Goal: Check status: Check status

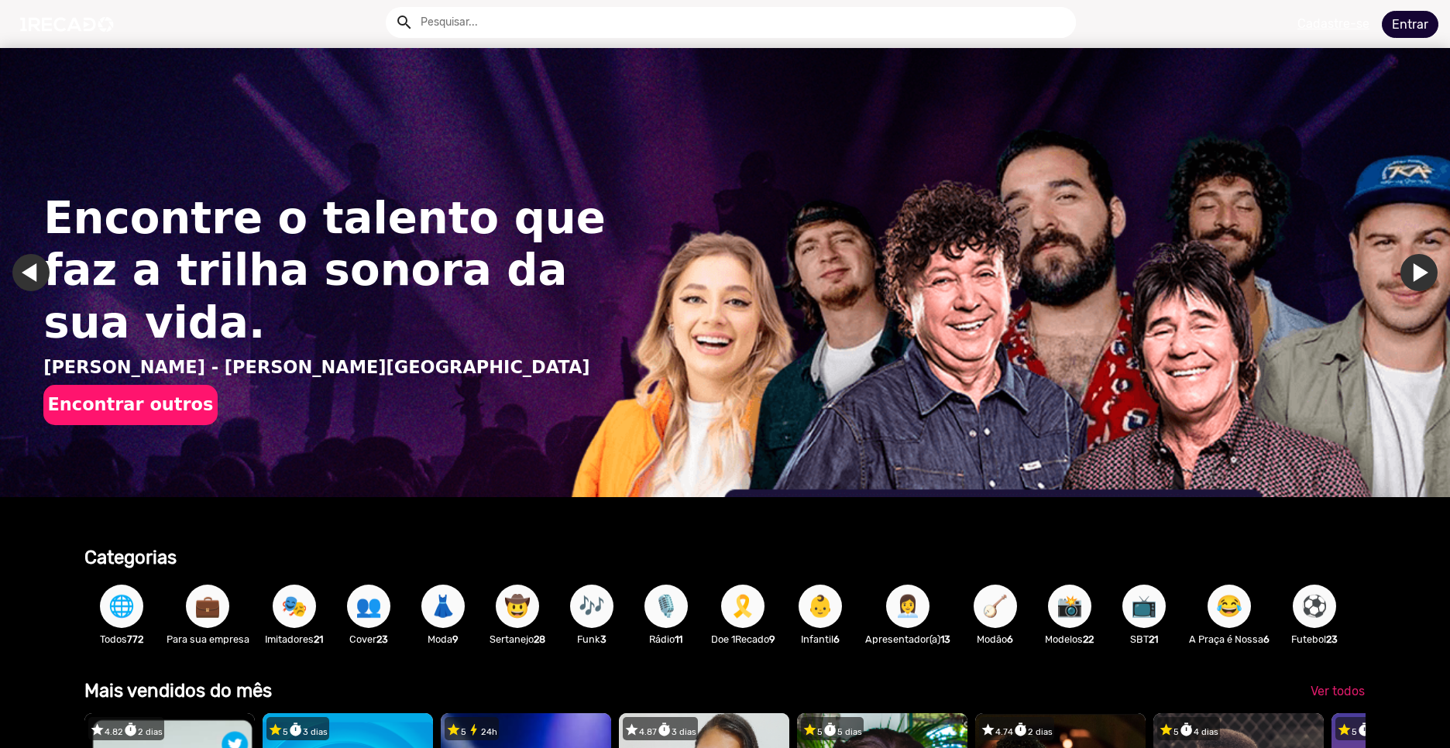
click at [1400, 29] on link "Entrar" at bounding box center [1410, 24] width 57 height 27
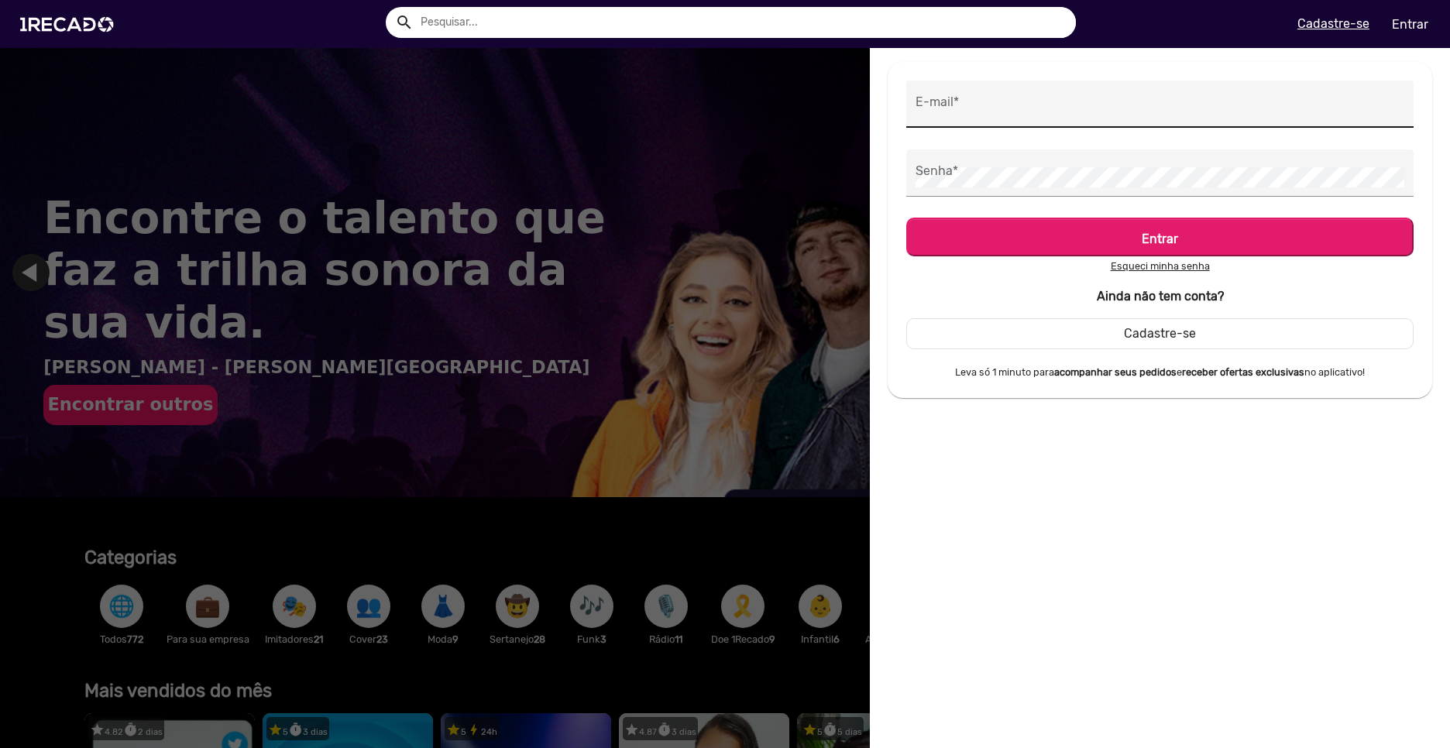
click at [991, 118] on div "E-mail *" at bounding box center [1159, 104] width 489 height 47
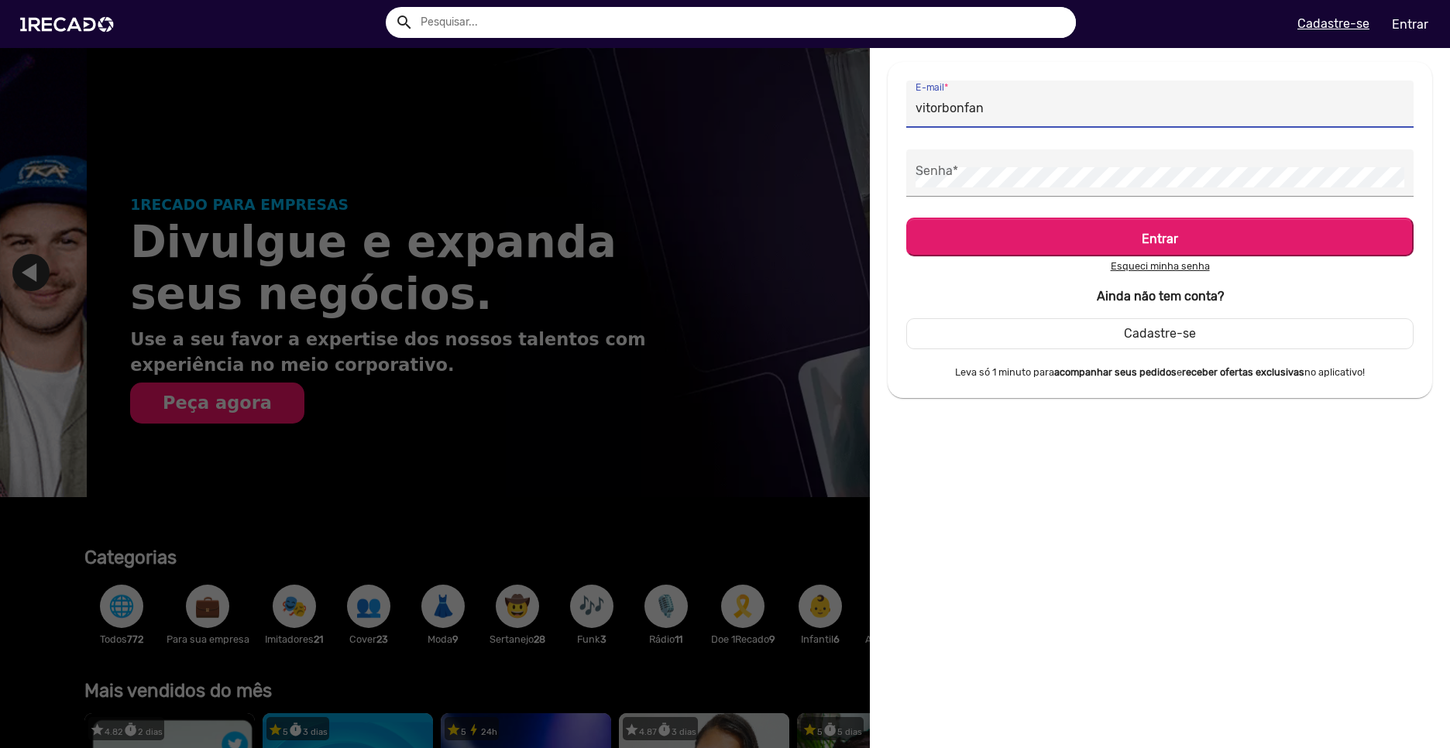
scroll to position [0, 1438]
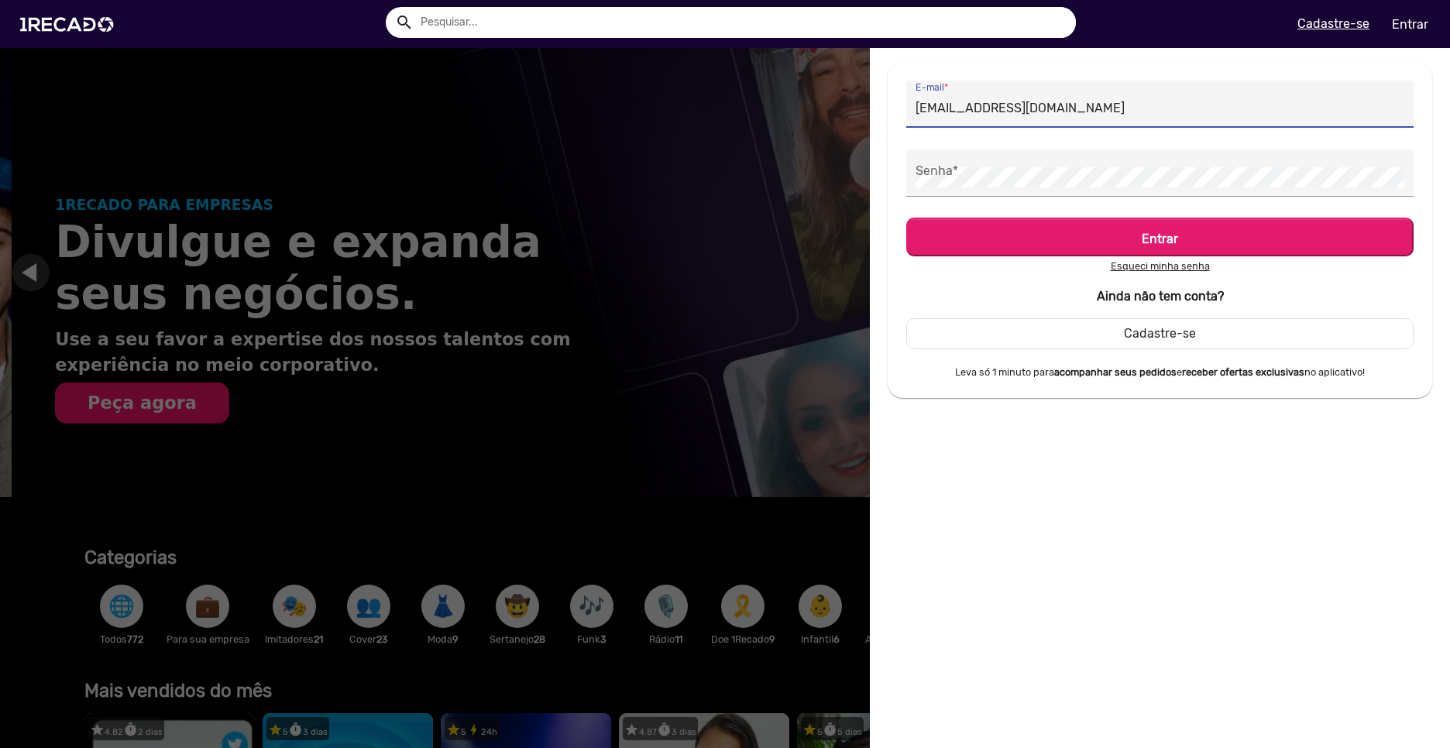
type input "[EMAIL_ADDRESS][DOMAIN_NAME]"
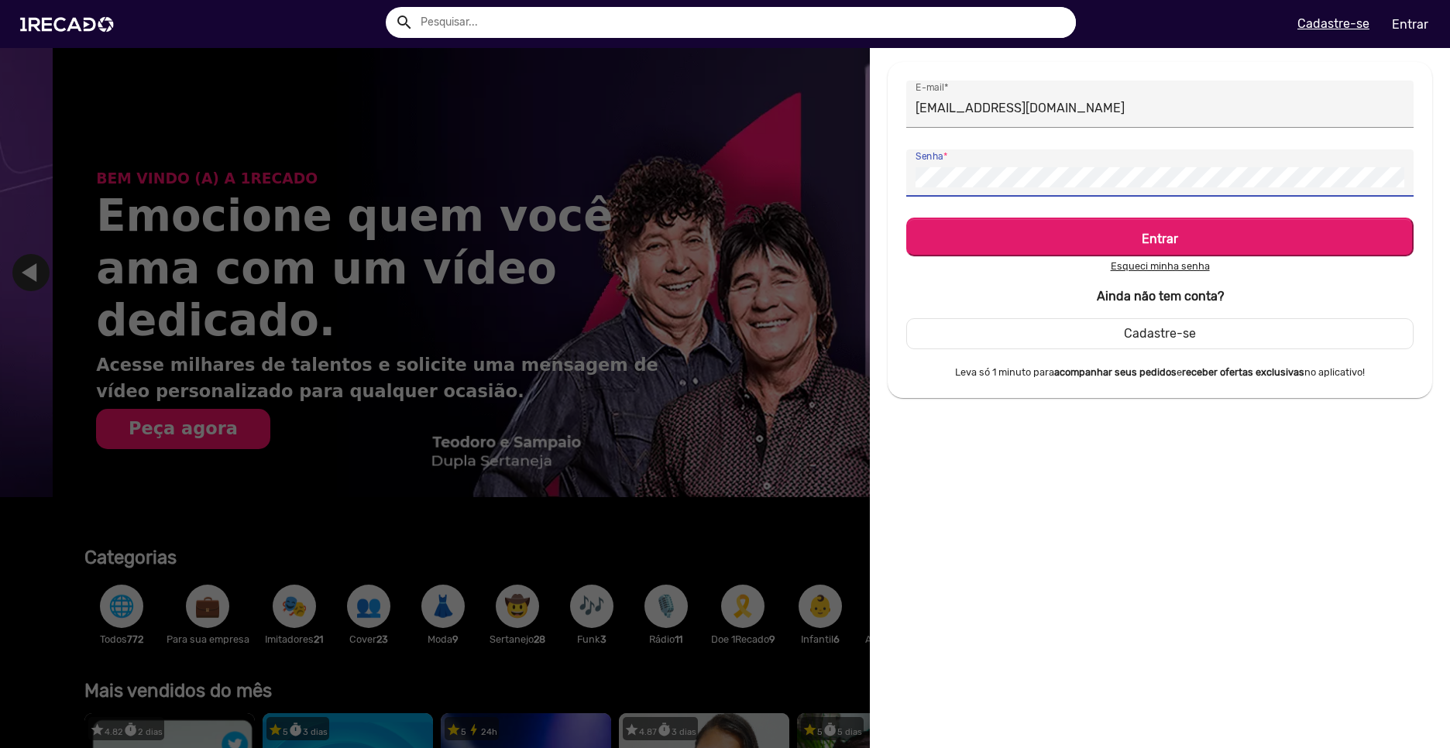
scroll to position [0, 2876]
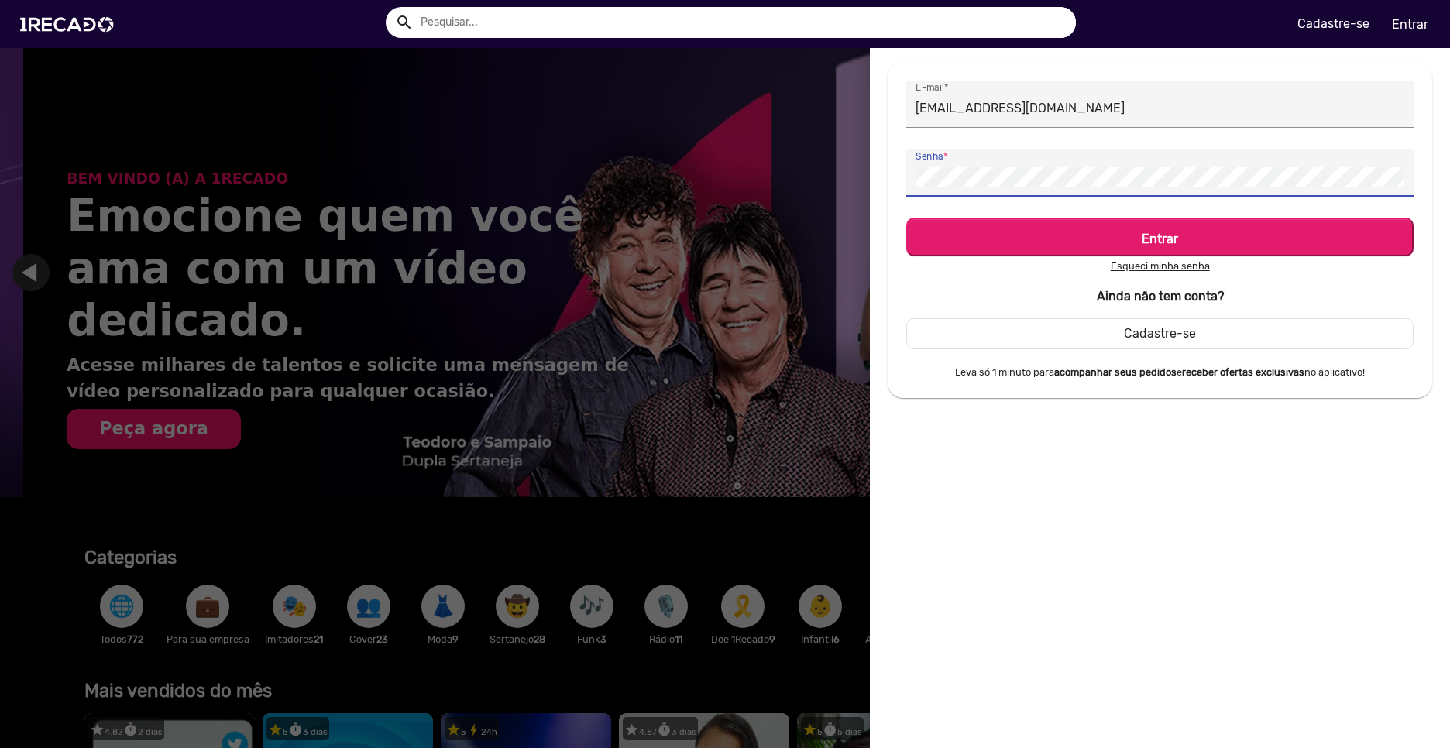
click at [906, 218] on button "Entrar" at bounding box center [1159, 237] width 507 height 39
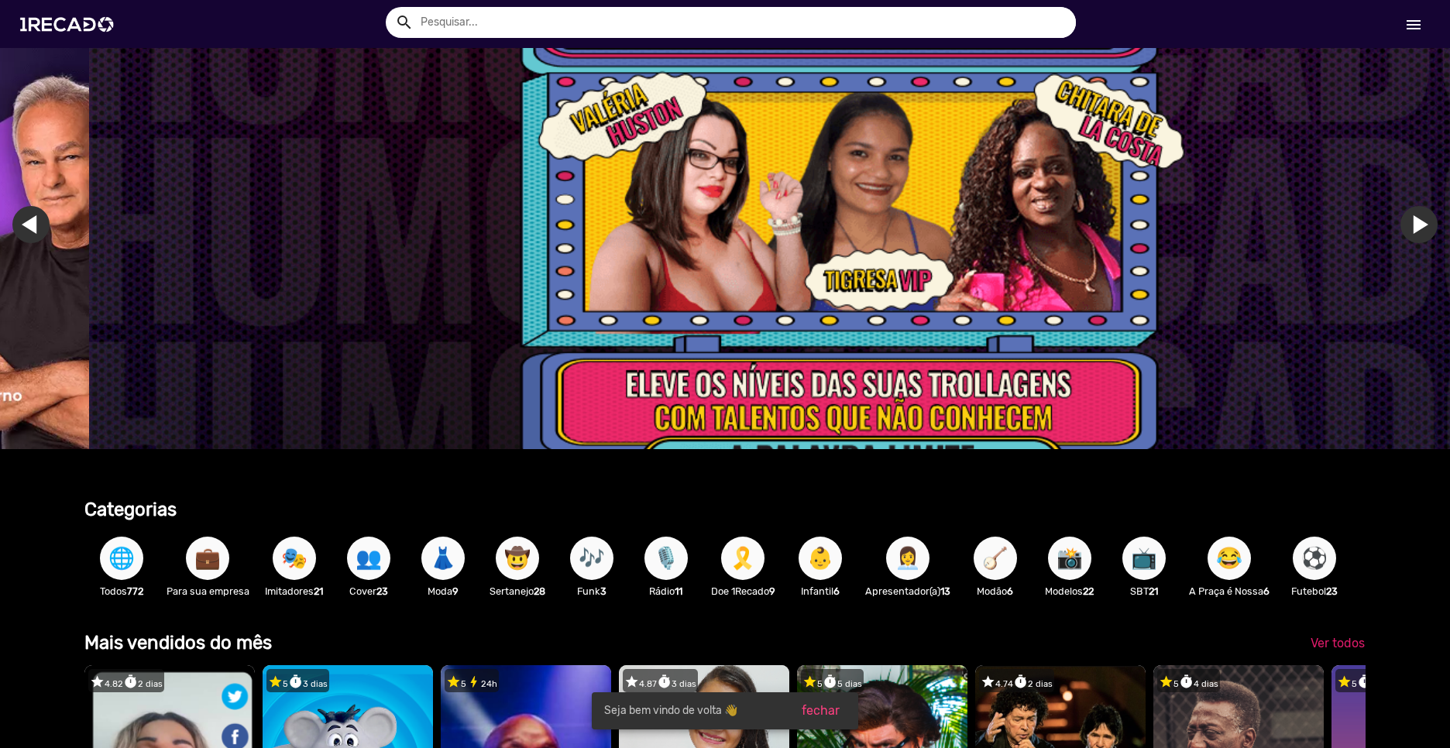
scroll to position [0, 4314]
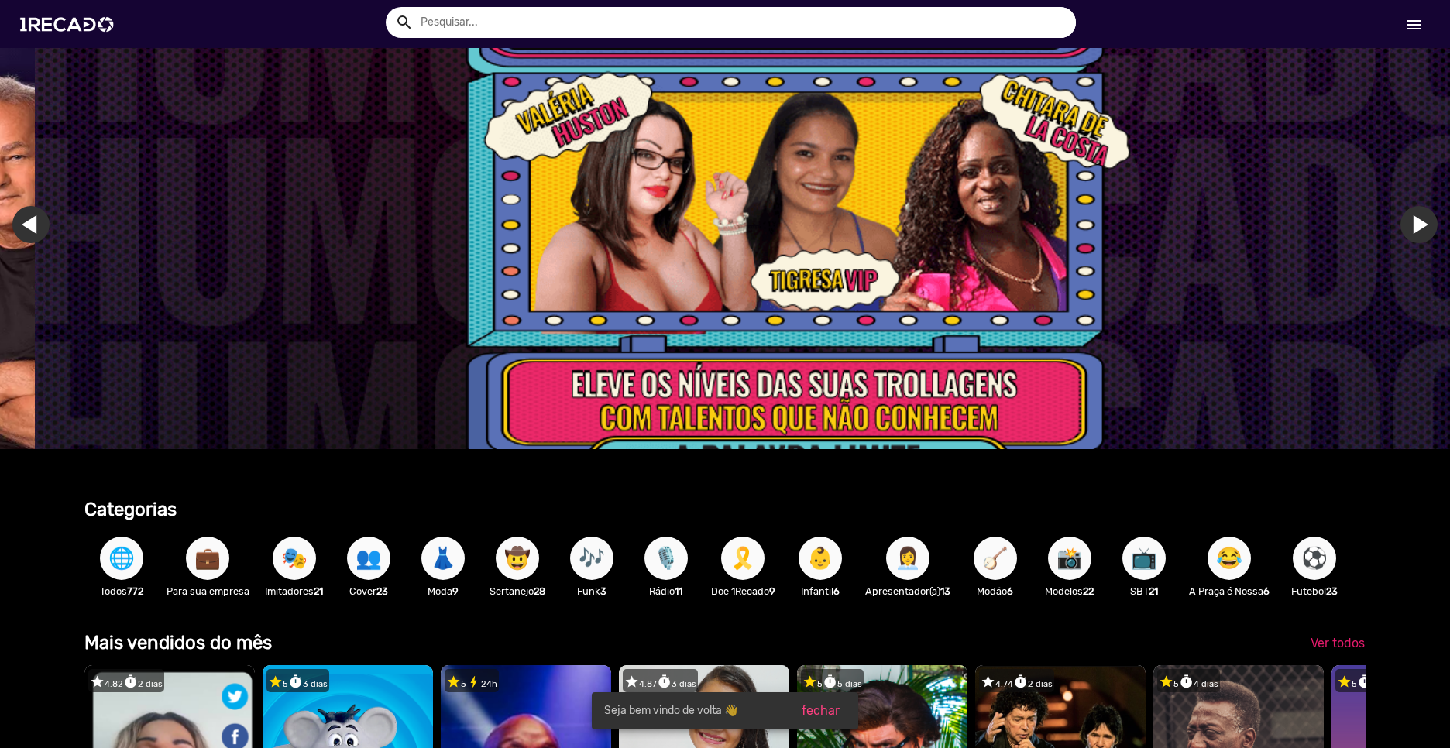
click at [1404, 35] on link "menu" at bounding box center [1413, 24] width 50 height 28
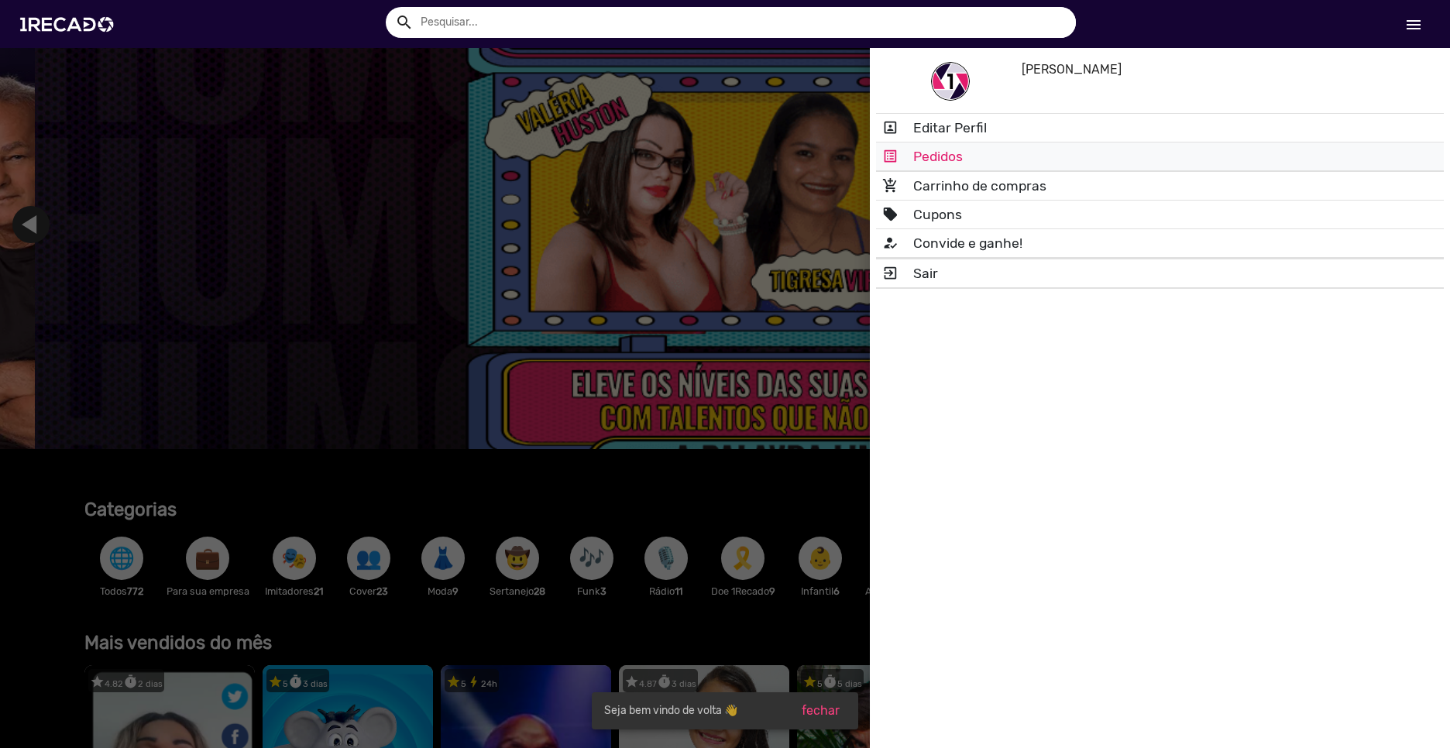
click at [997, 165] on link "list_alt Pedidos" at bounding box center [1160, 156] width 568 height 28
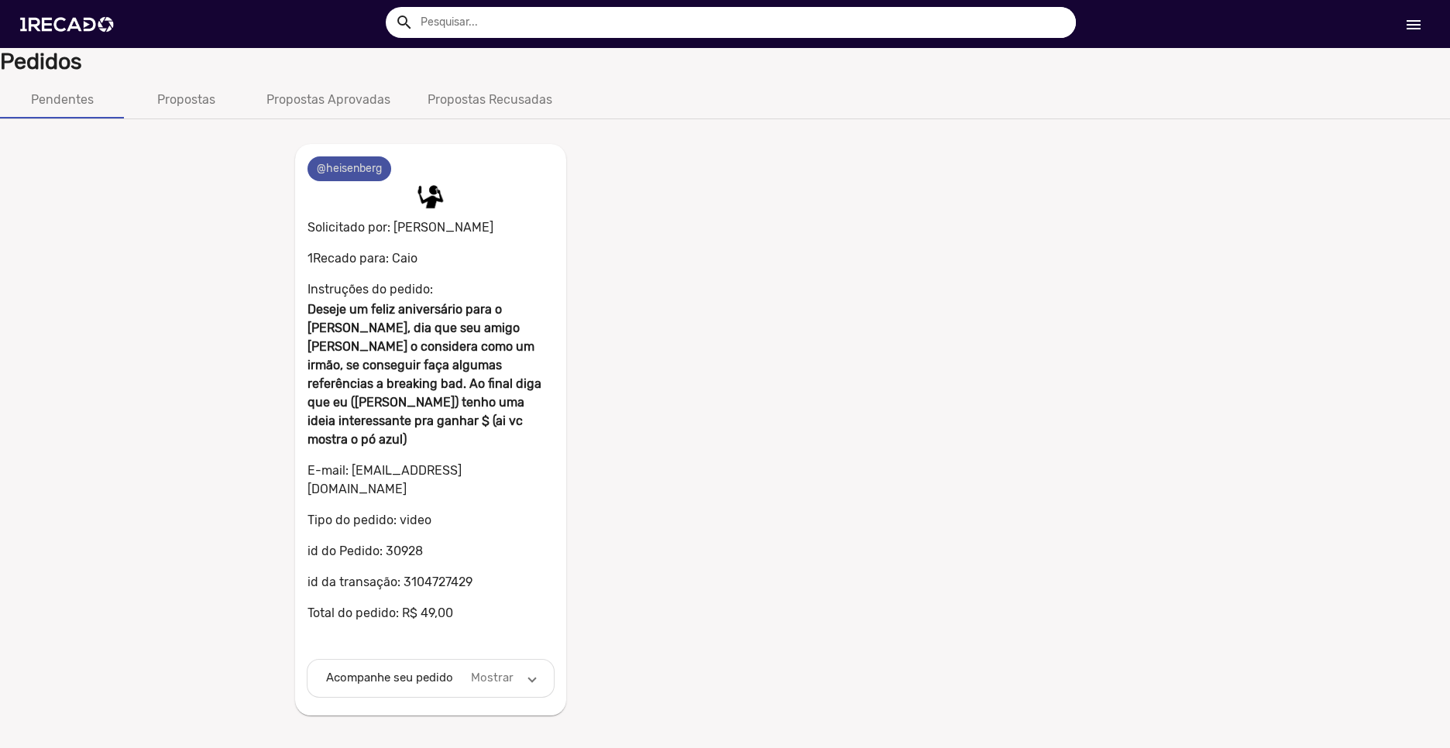
click at [342, 167] on mat-chip "@heisenberg" at bounding box center [349, 168] width 84 height 25
click at [68, 19] on img at bounding box center [70, 24] width 117 height 66
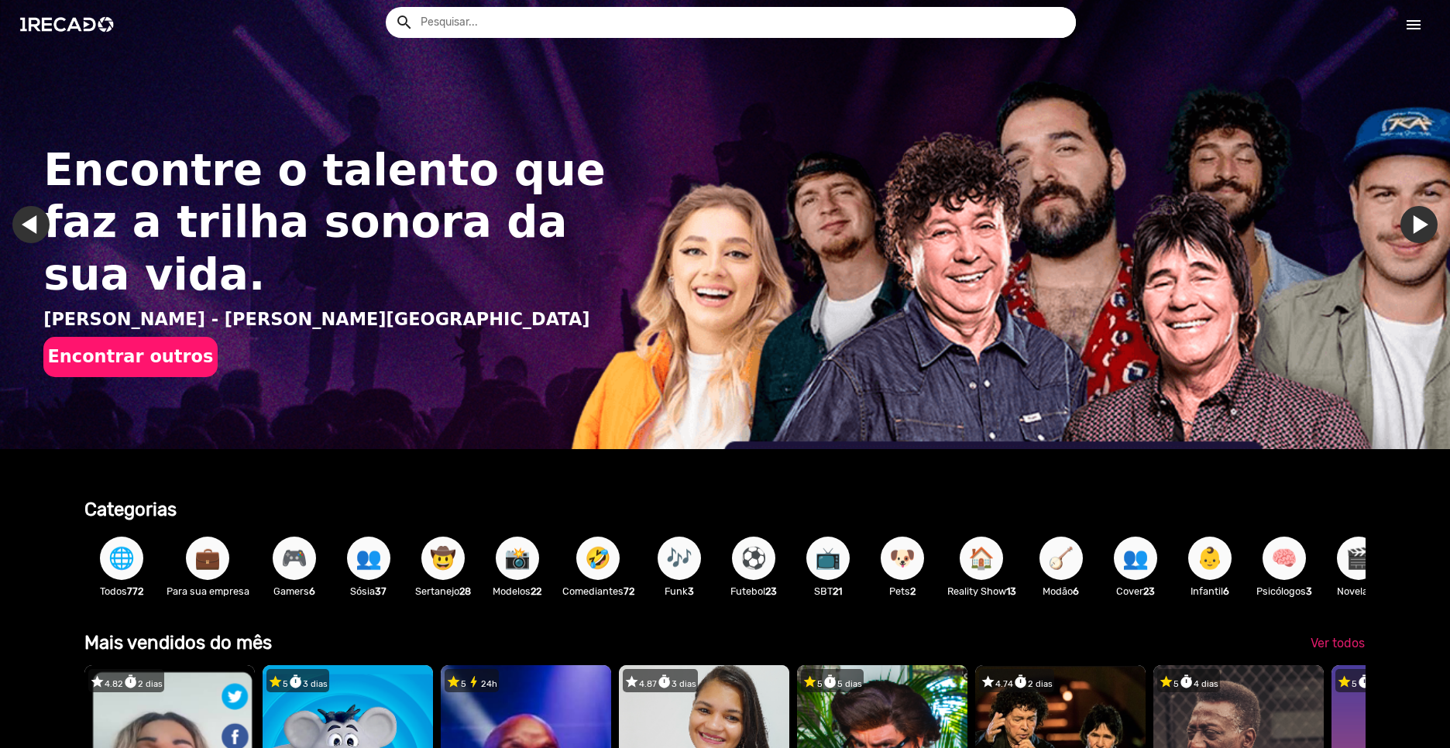
click at [547, 20] on input "text" at bounding box center [742, 22] width 667 height 31
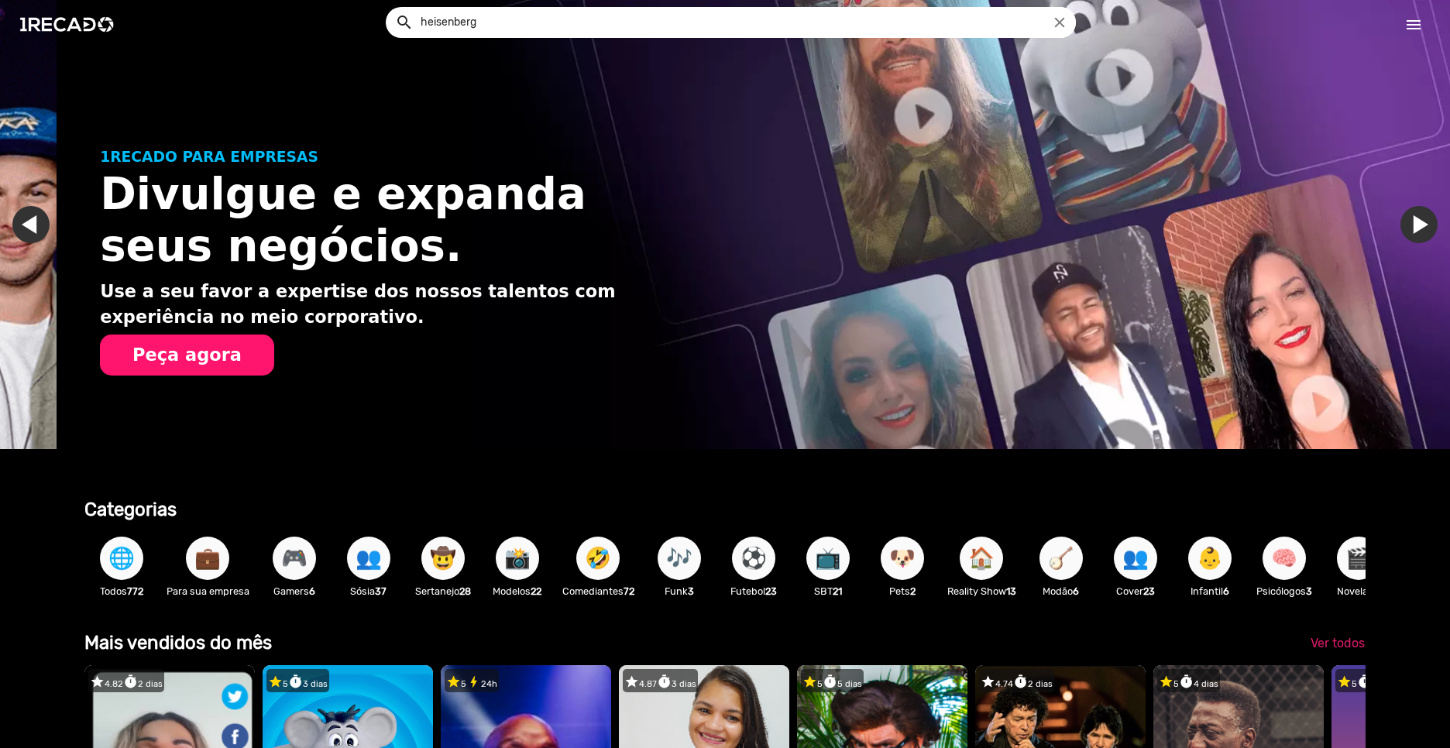
scroll to position [0, 1438]
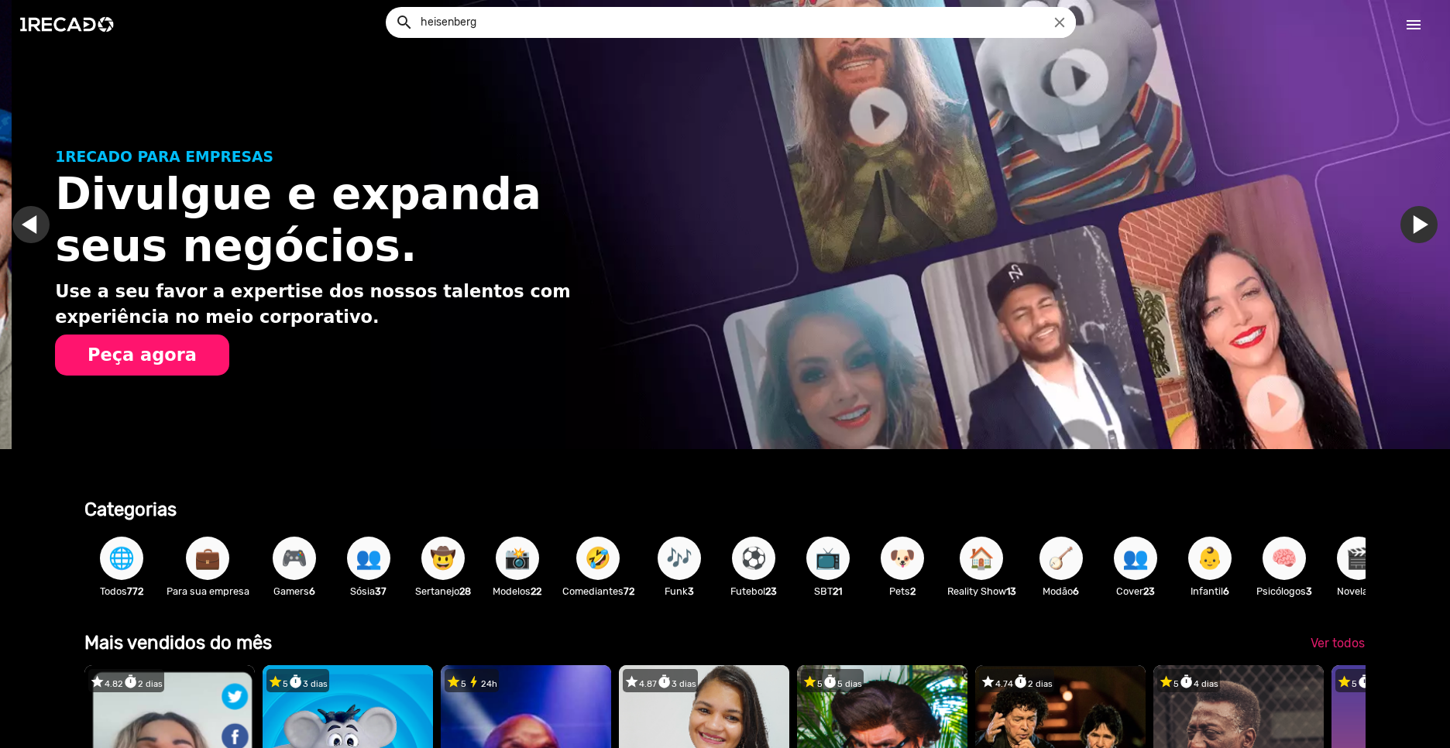
type input "heisenberg"
click at [390, 8] on button "search" at bounding box center [403, 21] width 27 height 27
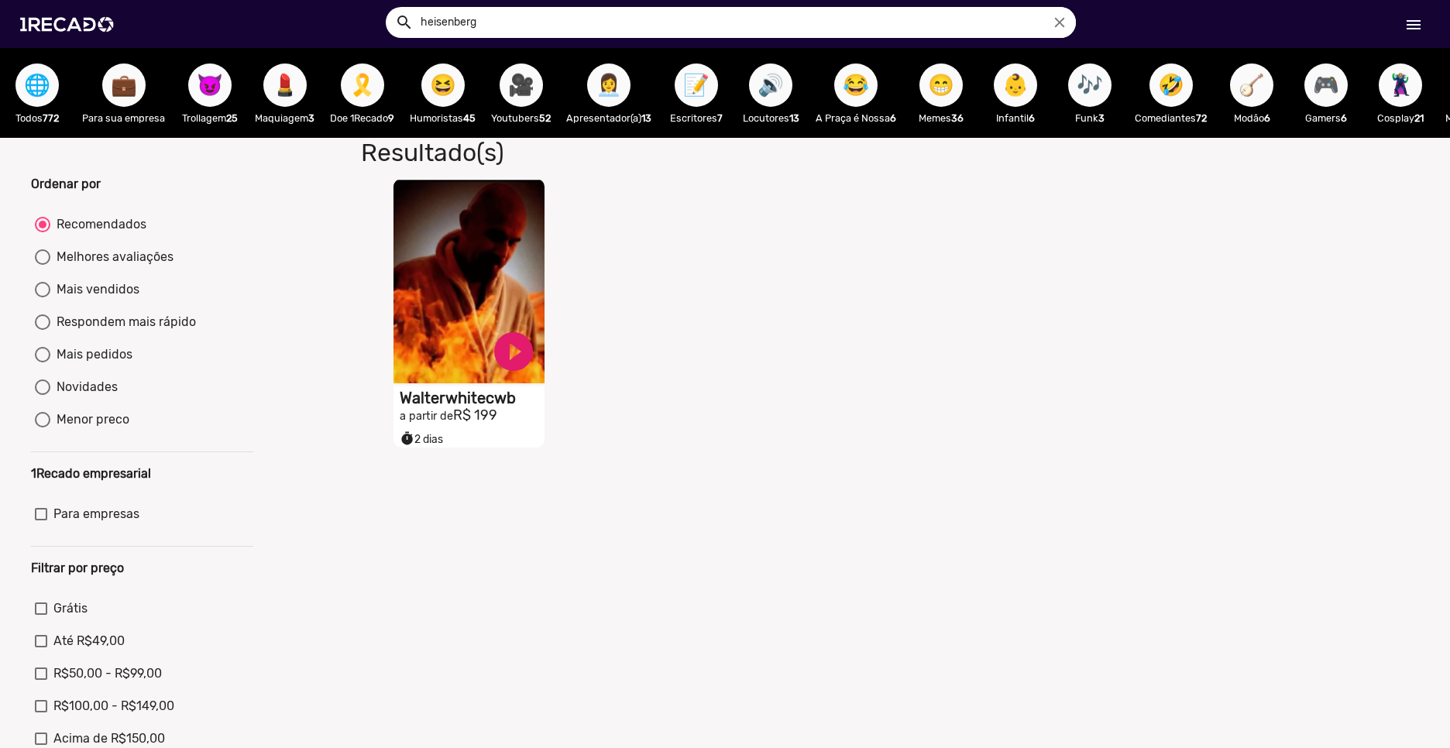
click at [483, 407] on h1 "Walterwhitecwb" at bounding box center [472, 398] width 145 height 19
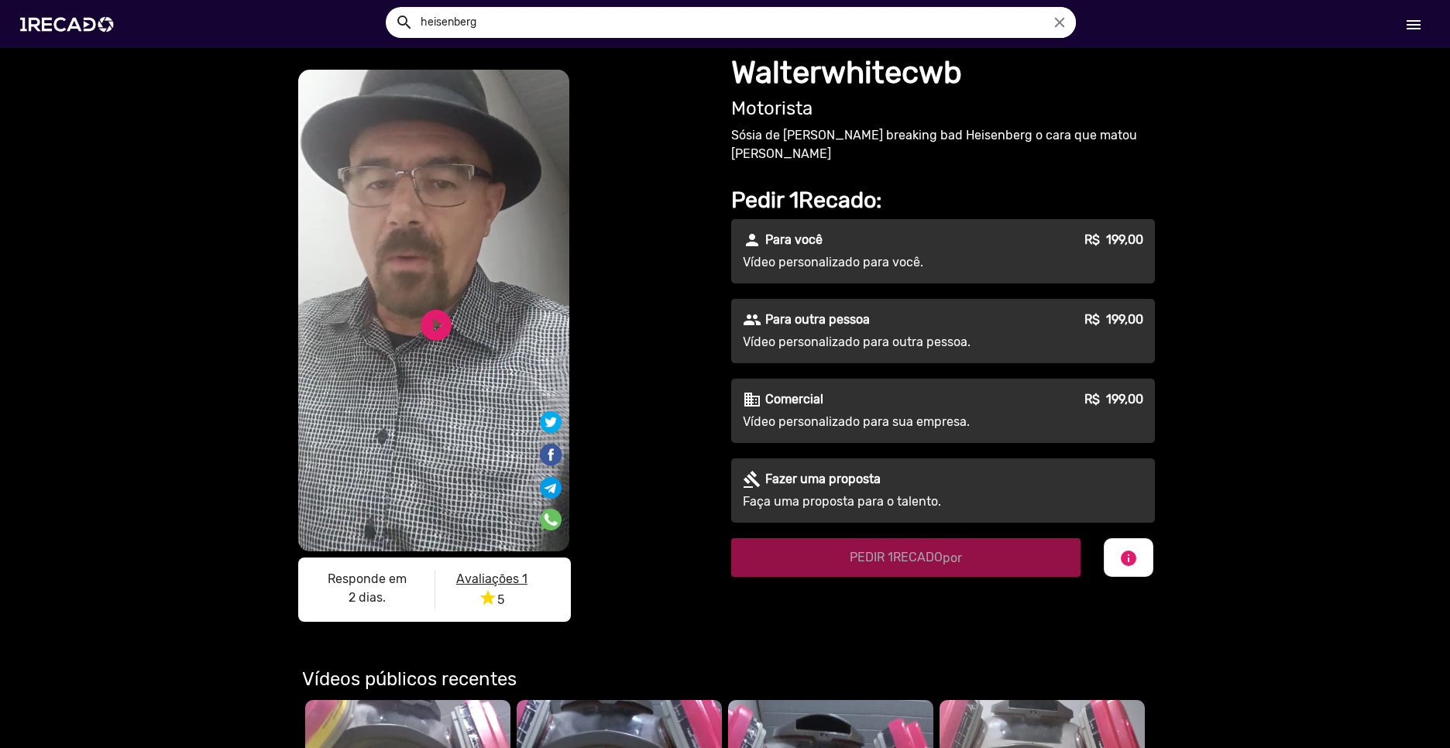
click at [382, 312] on div "S1RECADO vídeos dedicados para fãs e empresas S1RECADO vídeos dedicados para fã…" at bounding box center [434, 349] width 279 height 565
click at [430, 329] on link "play_circle_filled" at bounding box center [435, 325] width 37 height 37
click at [424, 319] on link "pause_circle" at bounding box center [435, 325] width 37 height 37
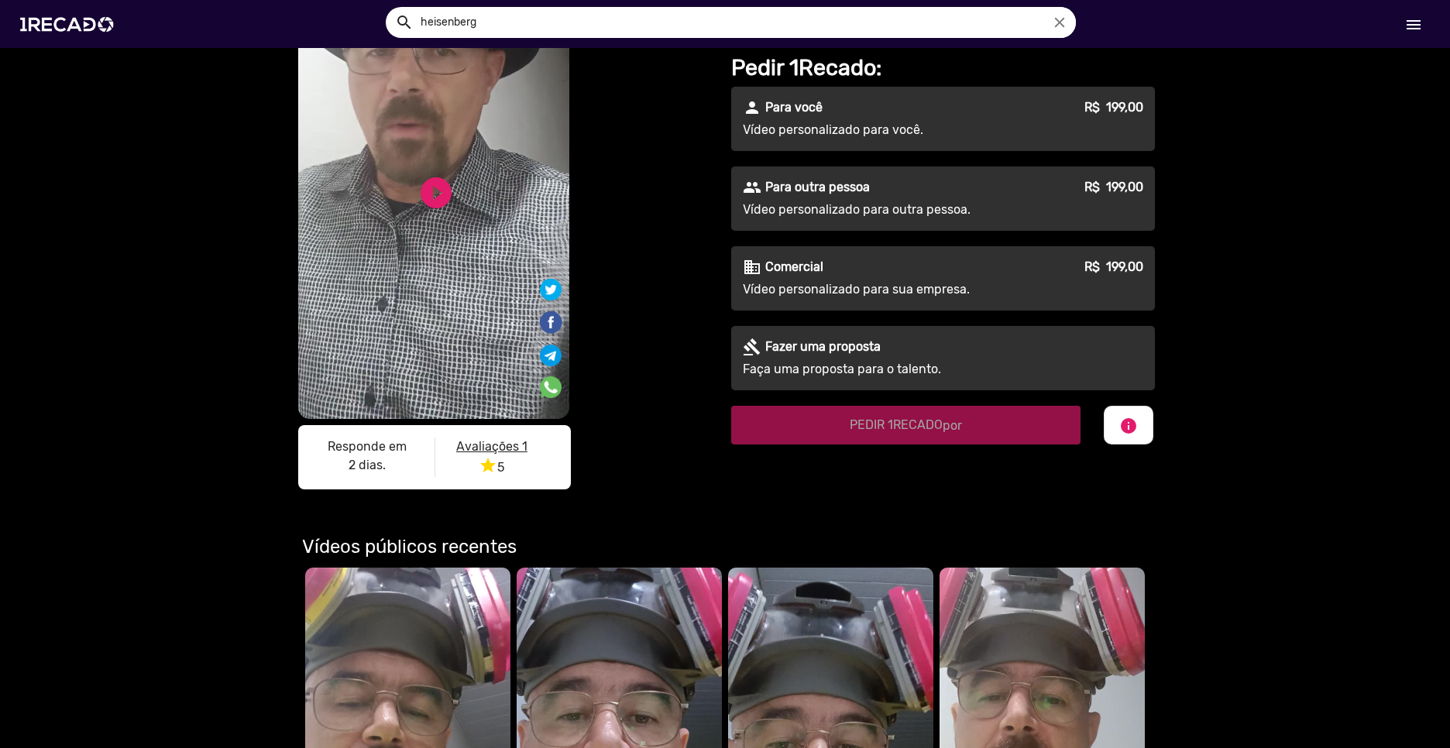
scroll to position [558, 0]
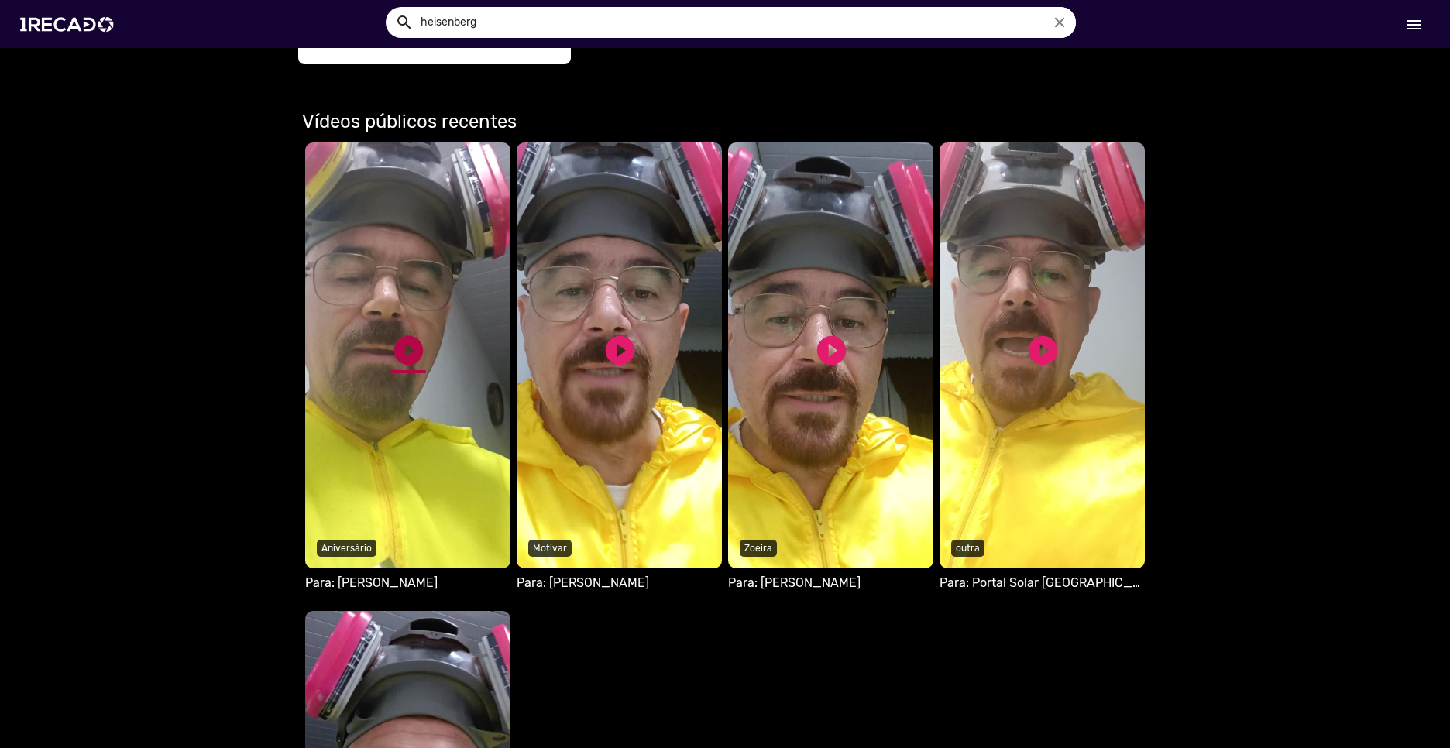
click at [407, 342] on link "play_circle_filled" at bounding box center [408, 350] width 35 height 35
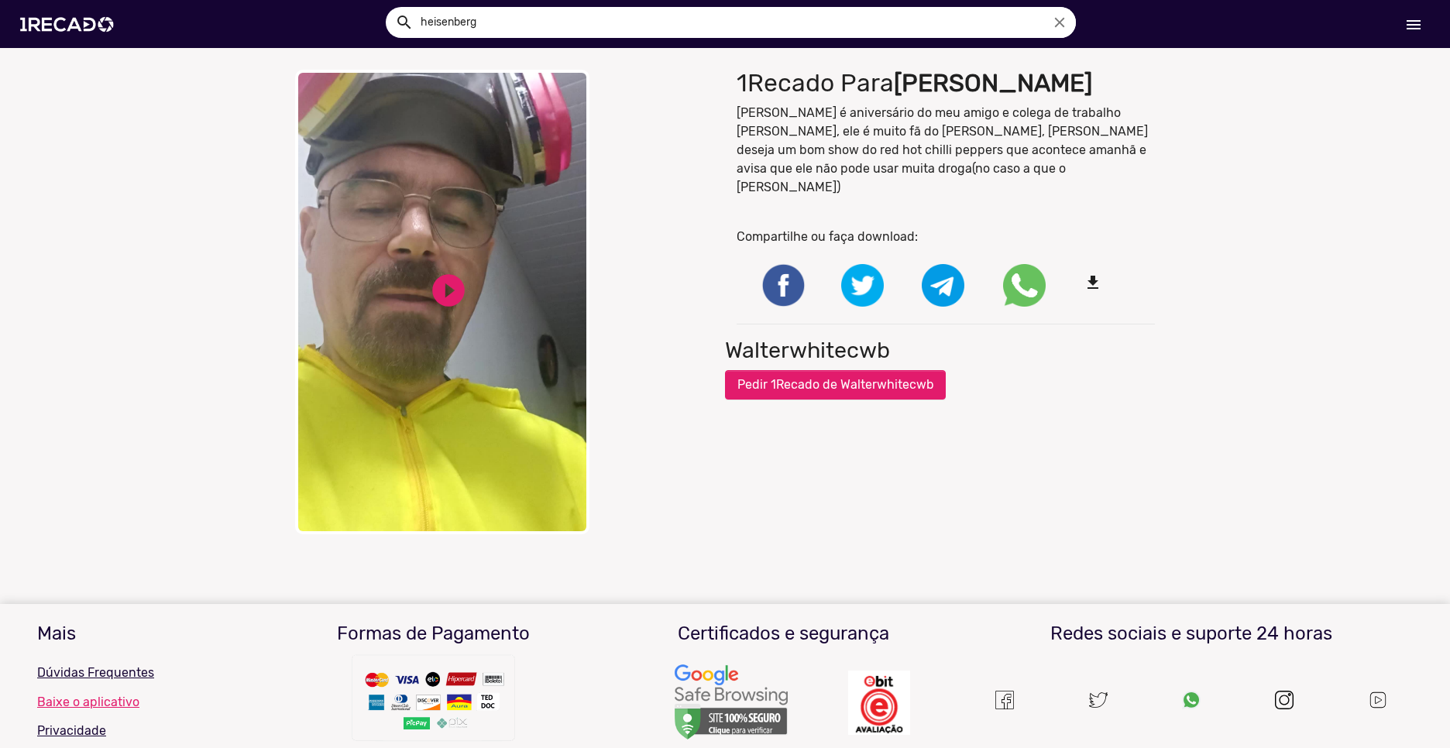
click at [412, 276] on video "Your browser does not support HTML5 video." at bounding box center [442, 302] width 294 height 465
click at [417, 518] on video "Your browser does not support HTML5 video." at bounding box center [442, 302] width 294 height 465
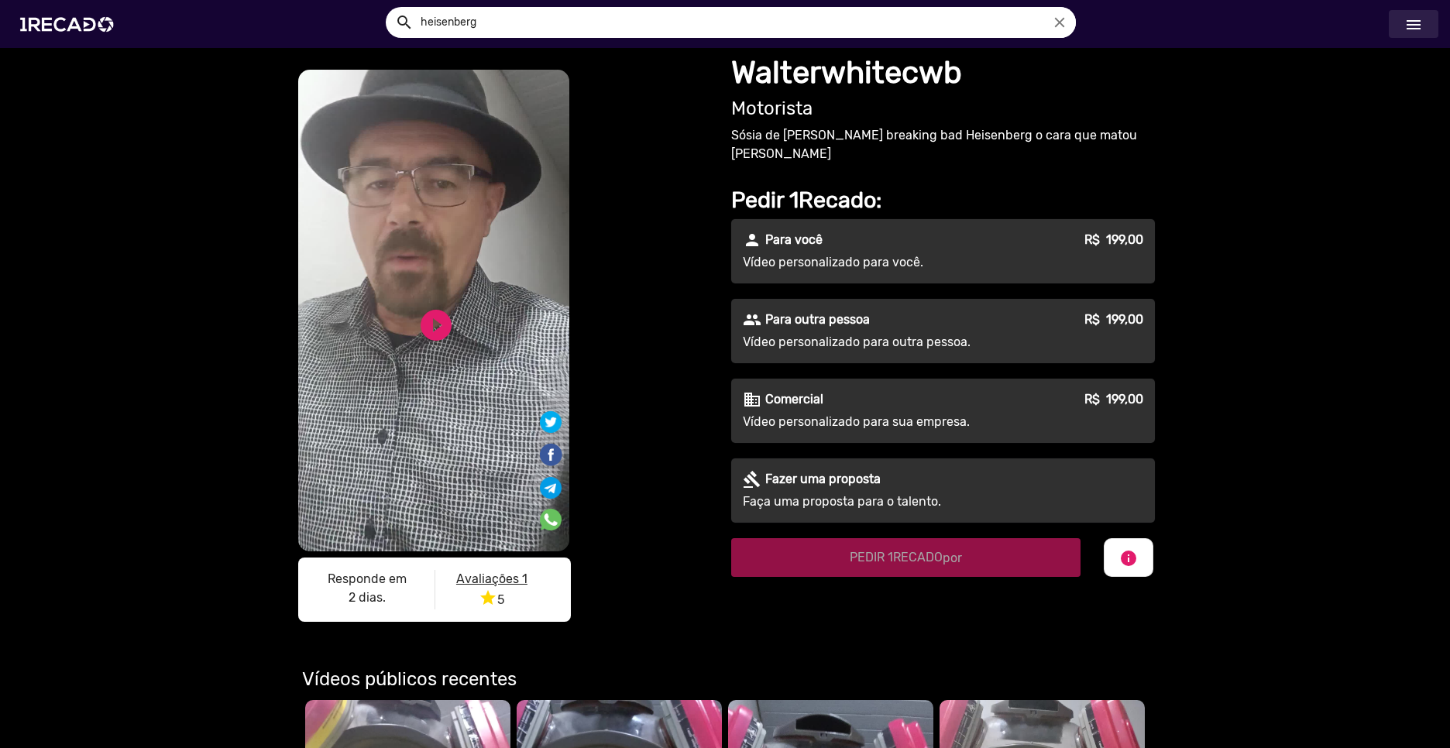
click at [1407, 30] on mat-icon "menu" at bounding box center [1413, 24] width 19 height 19
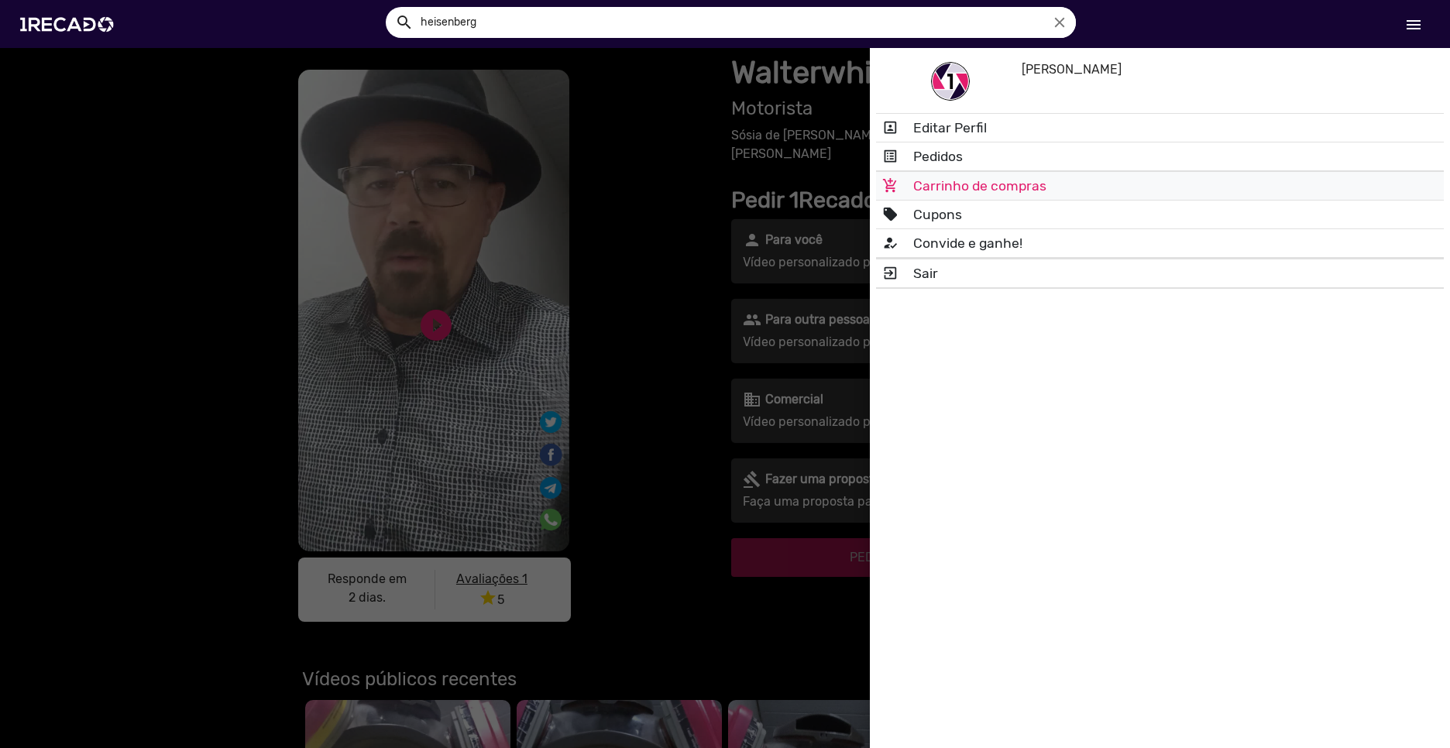
click at [968, 173] on link "add_shopping_cart Carrinho de compras" at bounding box center [1160, 186] width 568 height 28
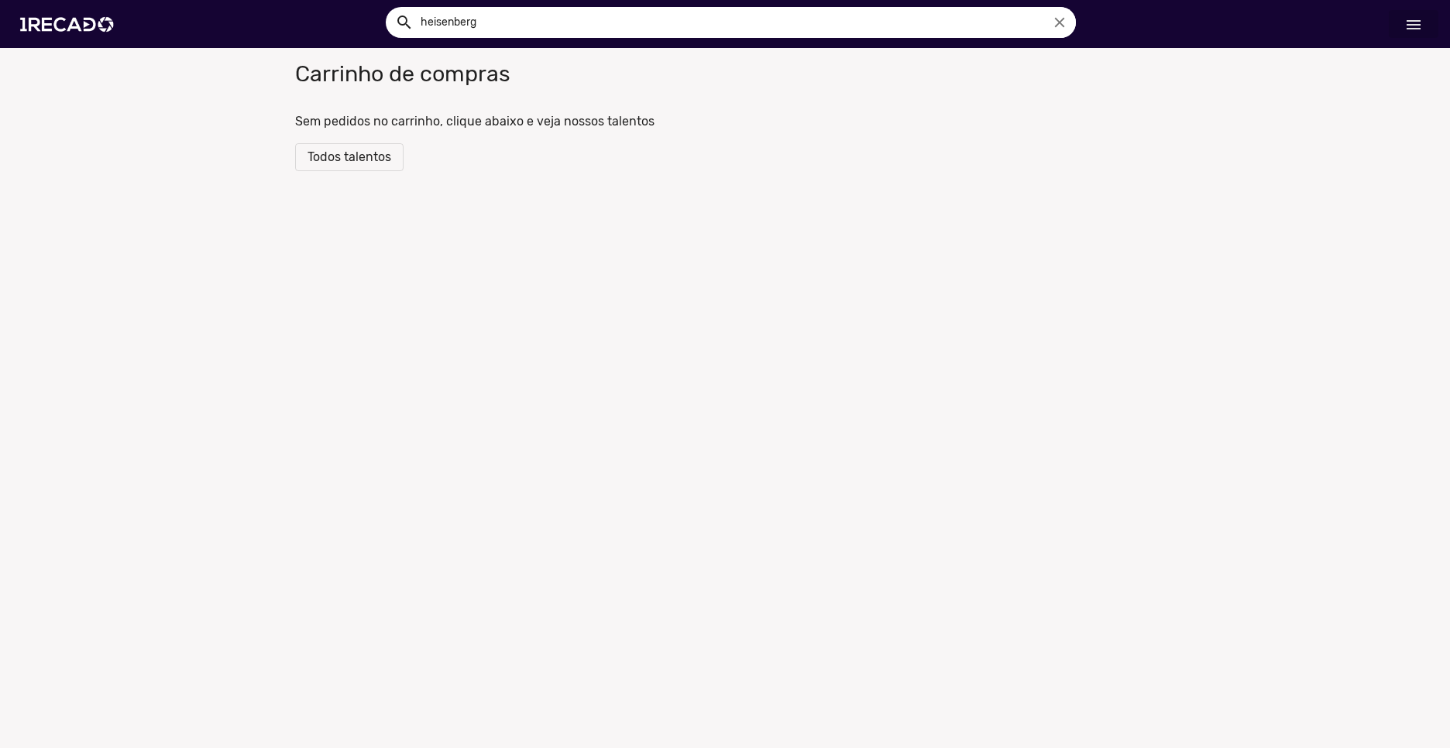
drag, startPoint x: 1421, startPoint y: 20, endPoint x: 1391, endPoint y: 40, distance: 36.3
click at [1420, 20] on mat-icon "menu" at bounding box center [1413, 24] width 19 height 19
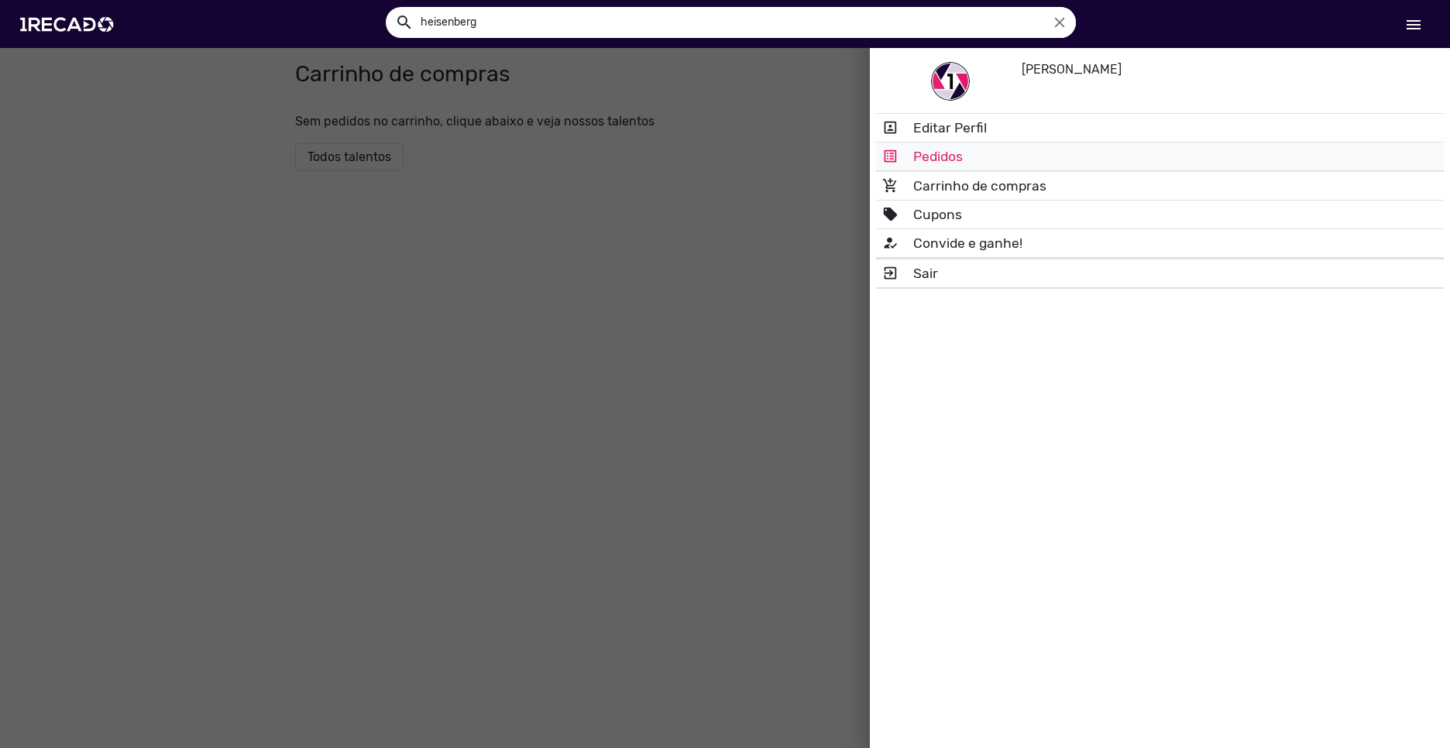
click at [970, 166] on link "list_alt Pedidos" at bounding box center [1160, 156] width 568 height 28
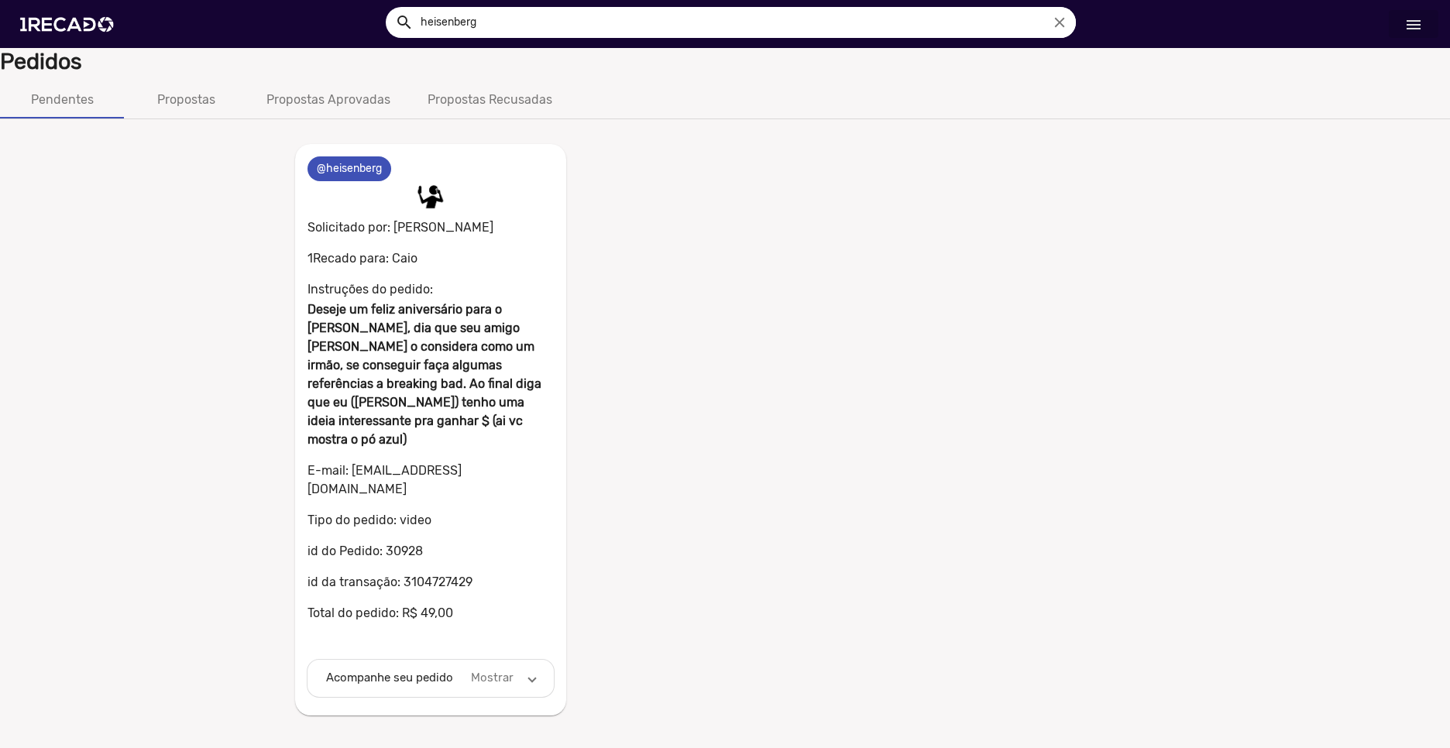
click at [451, 573] on p "id da transação: 3104727429" at bounding box center [430, 582] width 246 height 19
click at [485, 561] on mat-card "0 @heisenberg 0 Solicitado por: [PERSON_NAME] 1Recado para: Caio Instruções do …" at bounding box center [430, 429] width 271 height 571
click at [496, 669] on mat-panel-description "Mostrar" at bounding box center [493, 678] width 48 height 18
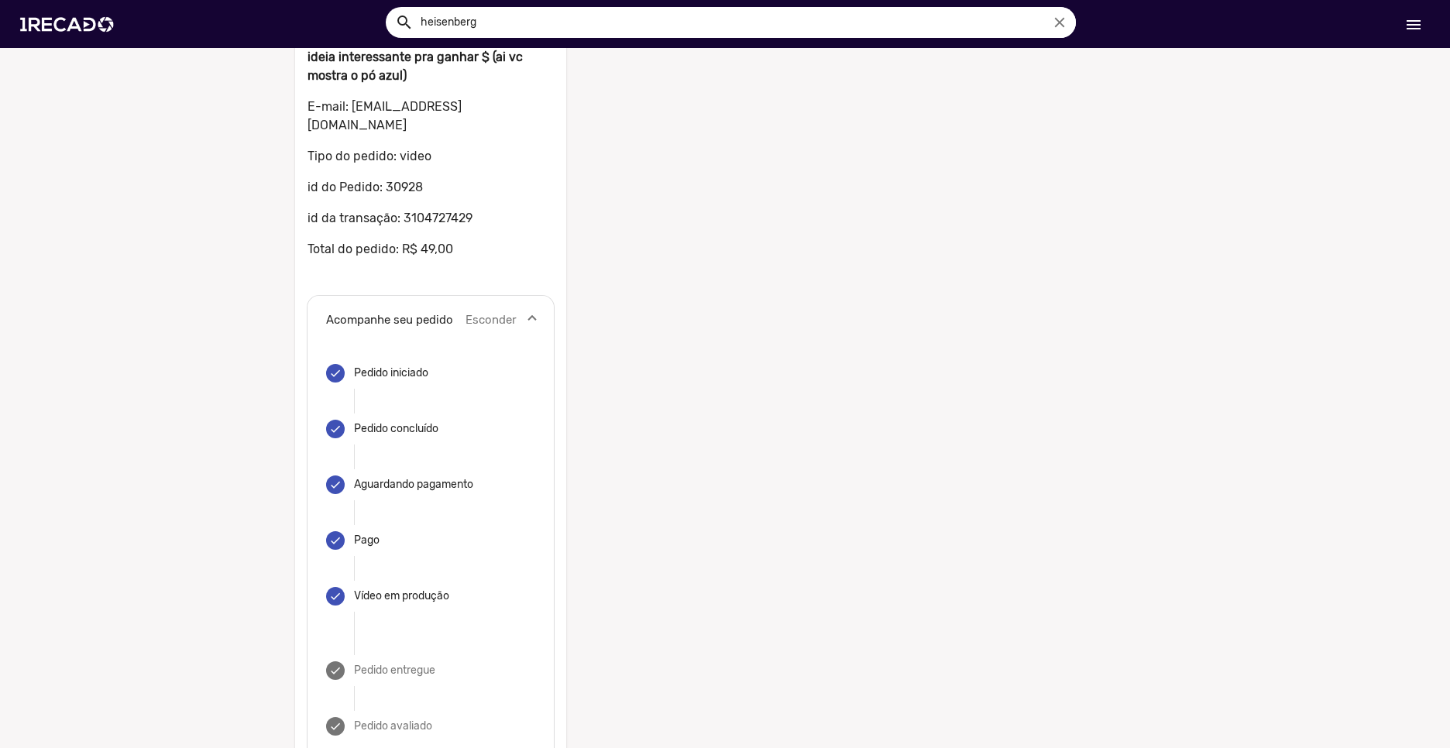
scroll to position [370, 0]
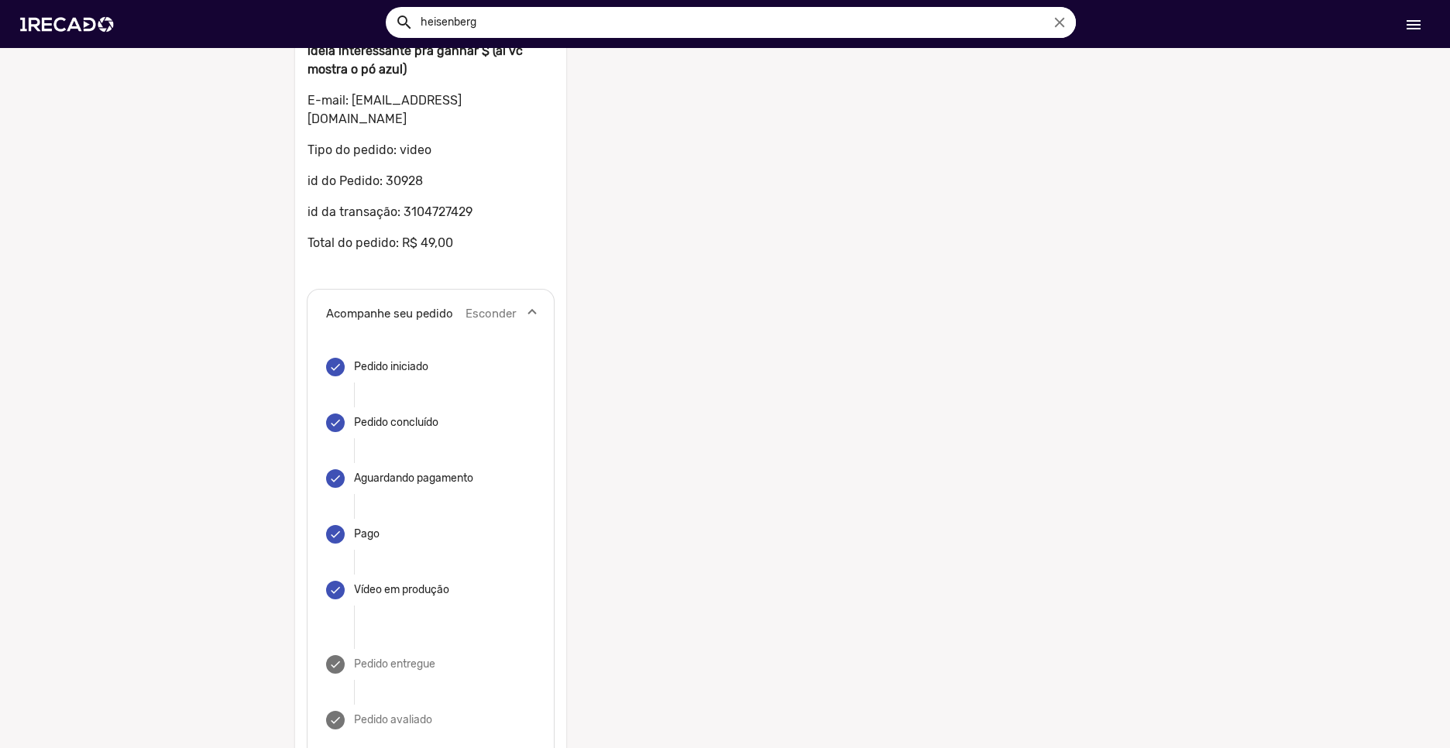
click at [489, 562] on mat-step-header "done Vídeo em produção" at bounding box center [430, 590] width 209 height 56
click at [436, 637] on mat-step-header "done Pedido entregue" at bounding box center [430, 665] width 209 height 56
click at [439, 618] on mat-step-header "done Pedido entregue" at bounding box center [430, 646] width 209 height 56
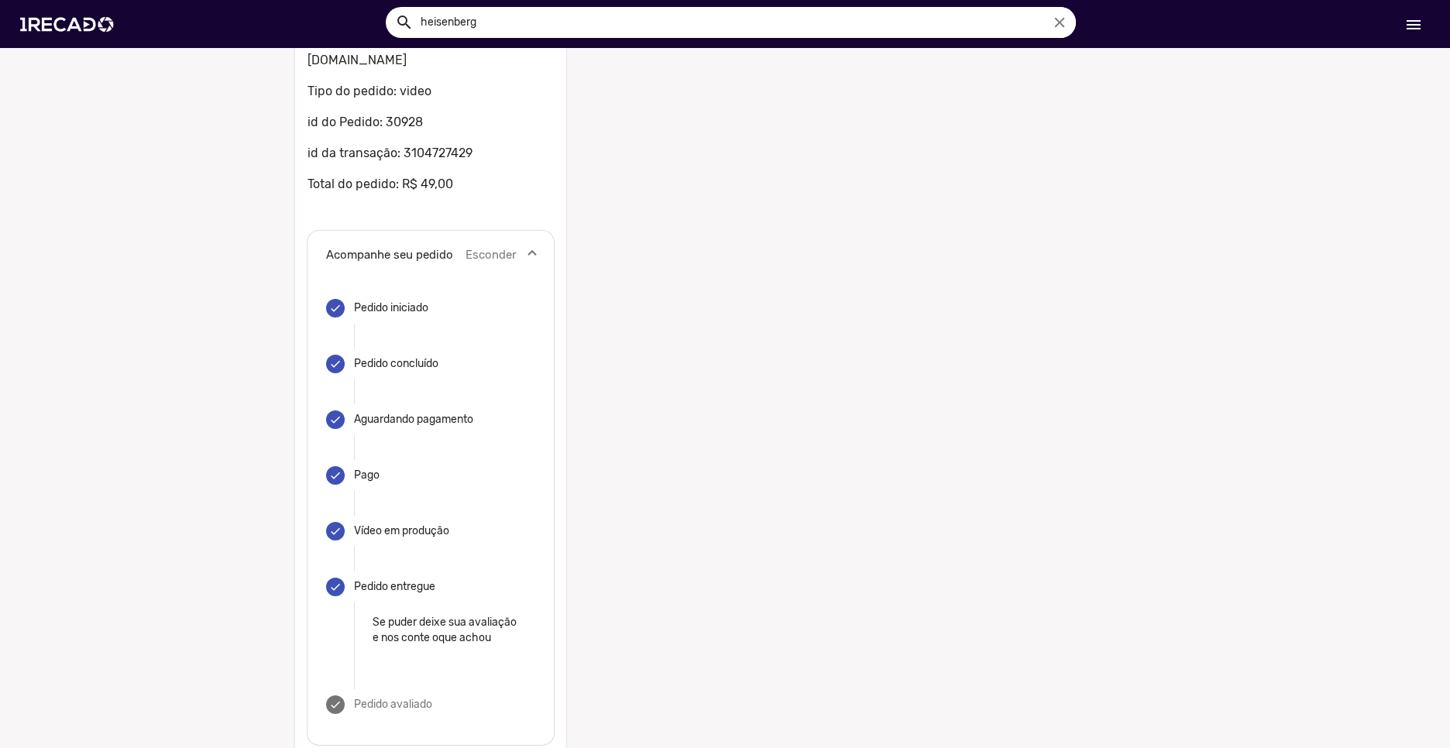
click at [425, 697] on mat-step-header "done Pedido avaliado" at bounding box center [430, 705] width 209 height 56
click at [422, 579] on div "Pedido entregue" at bounding box center [394, 586] width 81 height 15
click at [431, 503] on mat-step-header "done Vídeo em produção" at bounding box center [430, 531] width 209 height 56
click at [522, 231] on mat-expansion-panel-header "Acompanhe seu pedido Esconder" at bounding box center [430, 256] width 246 height 50
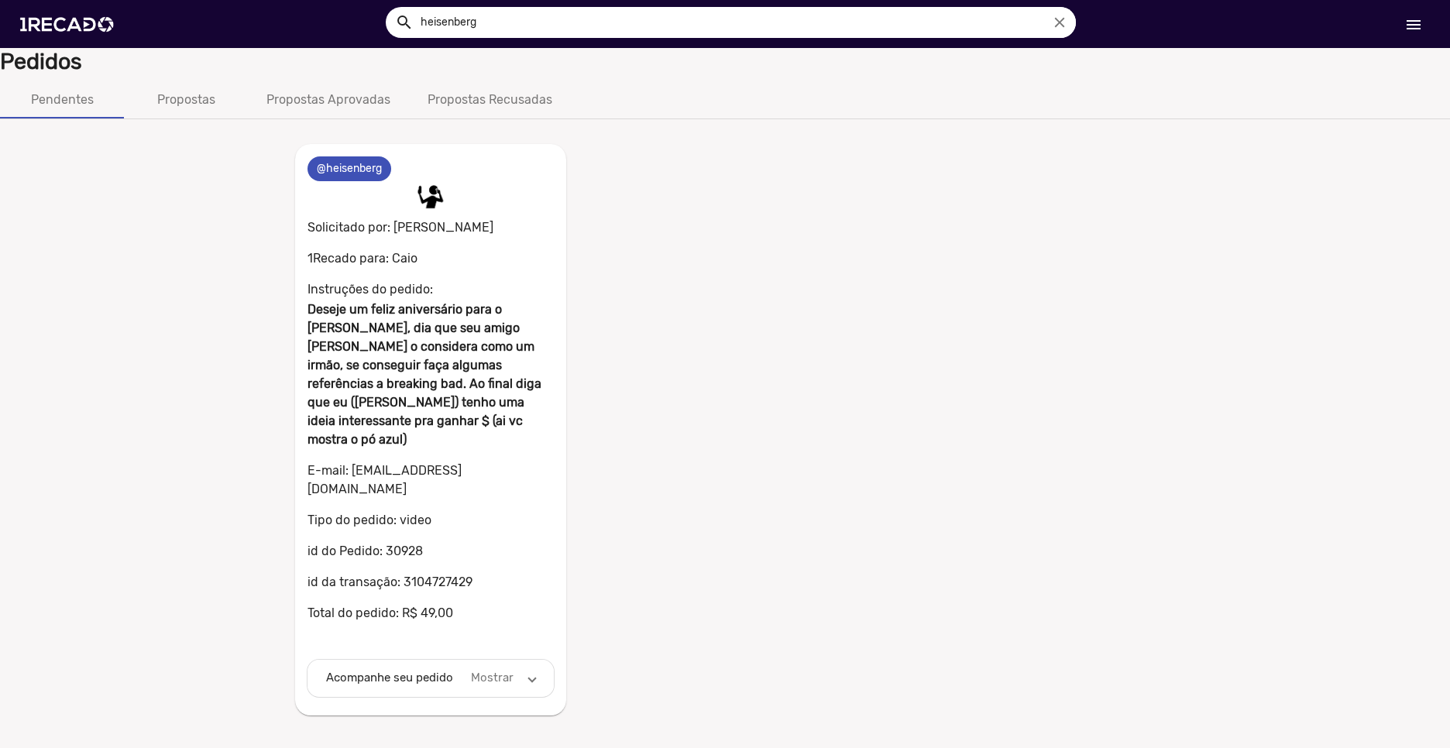
click at [472, 660] on mat-expansion-panel-header "Acompanhe seu pedido Mostrar" at bounding box center [430, 678] width 246 height 37
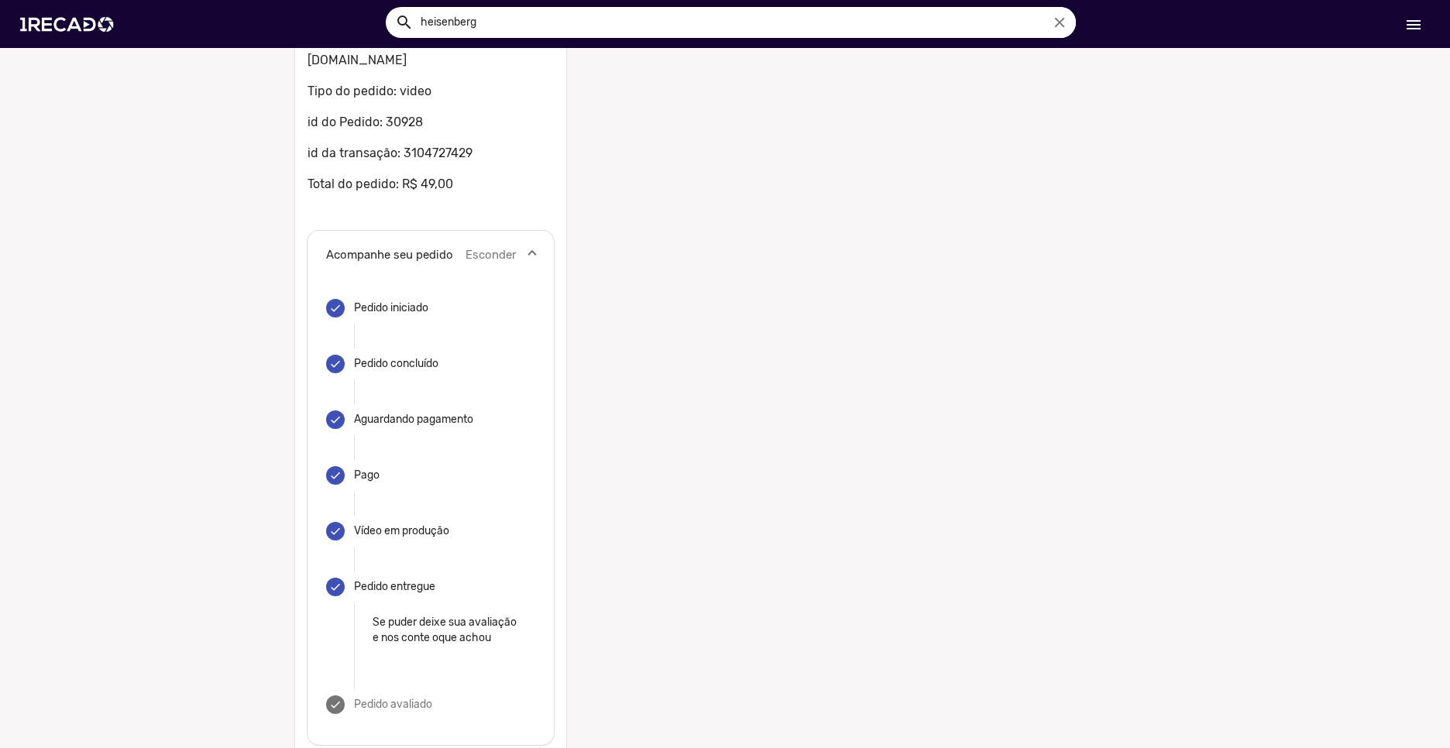
click at [432, 559] on mat-step-header "done Pedido entregue" at bounding box center [430, 587] width 209 height 56
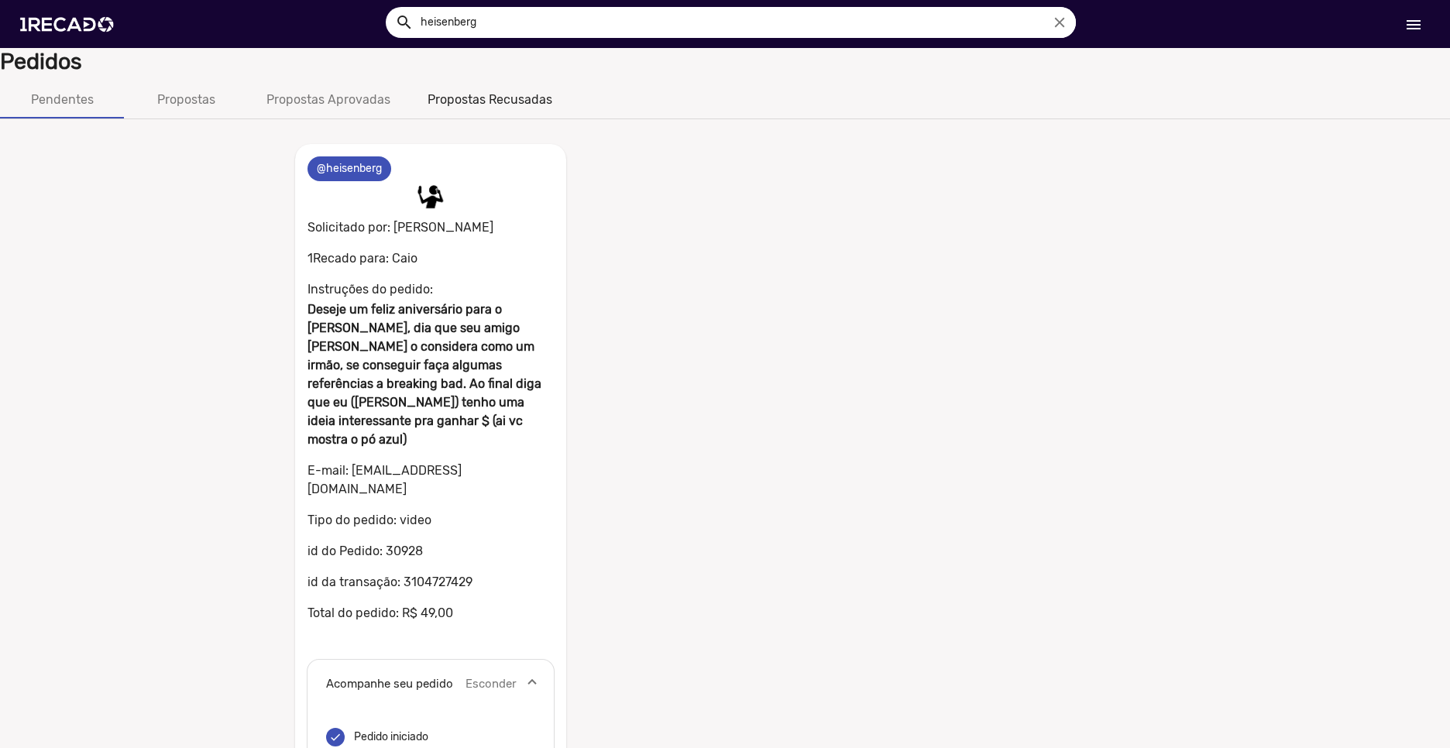
click at [500, 91] on div "Propostas Recusadas" at bounding box center [489, 100] width 125 height 19
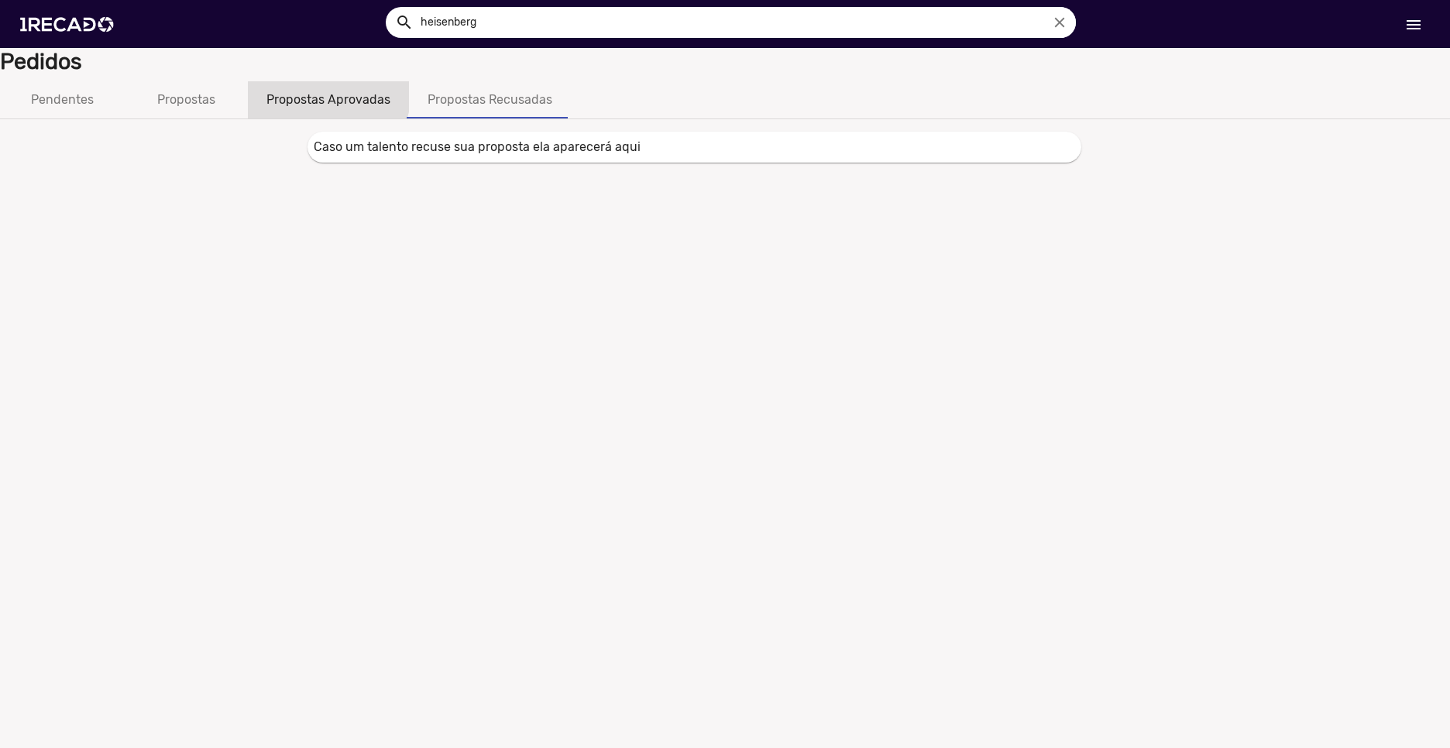
click at [322, 91] on div "Propostas Aprovadas" at bounding box center [328, 100] width 124 height 19
click at [140, 91] on div "Propostas" at bounding box center [186, 99] width 124 height 37
click at [79, 95] on div "Pendentes" at bounding box center [62, 100] width 63 height 19
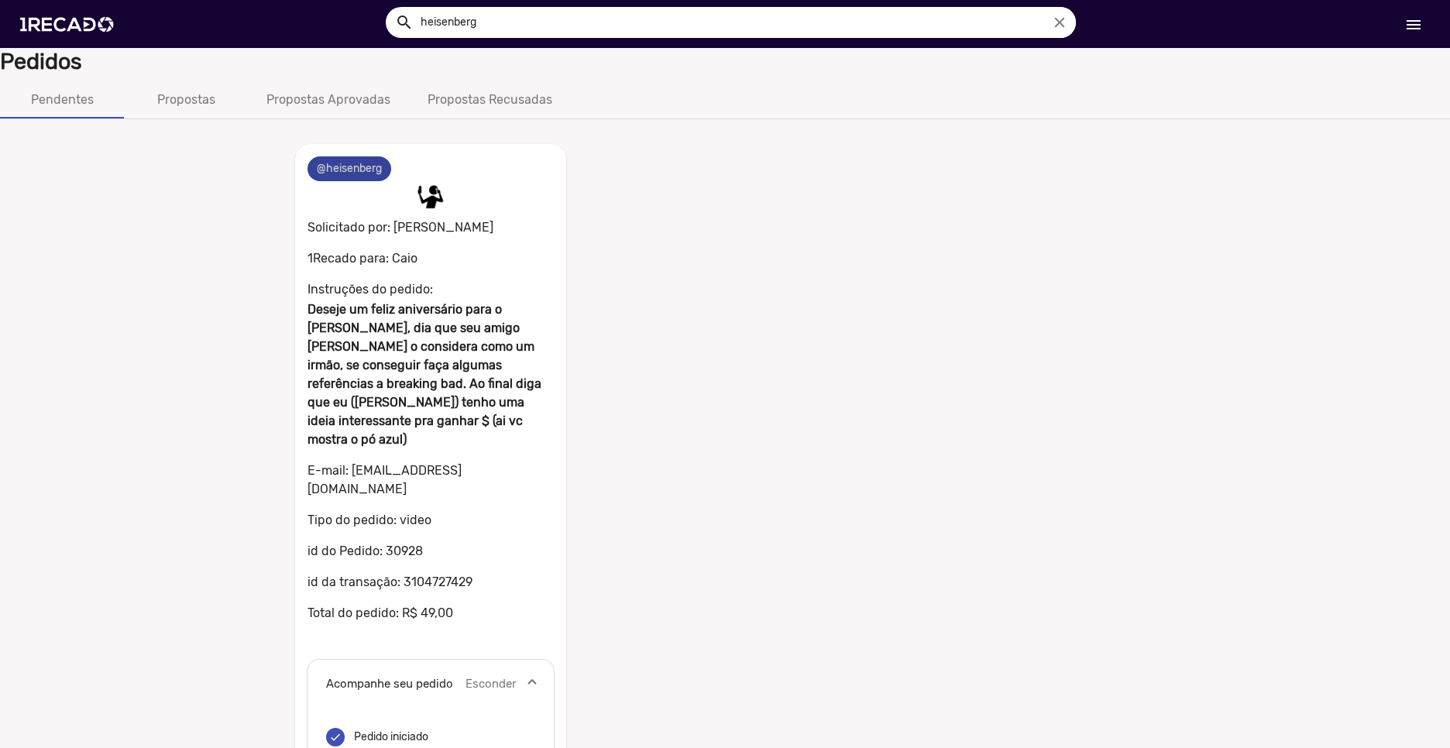
click at [352, 166] on mat-chip "@heisenberg" at bounding box center [349, 168] width 84 height 25
click at [352, 167] on mat-chip "@heisenberg" at bounding box center [349, 168] width 84 height 25
